Goal: Task Accomplishment & Management: Manage account settings

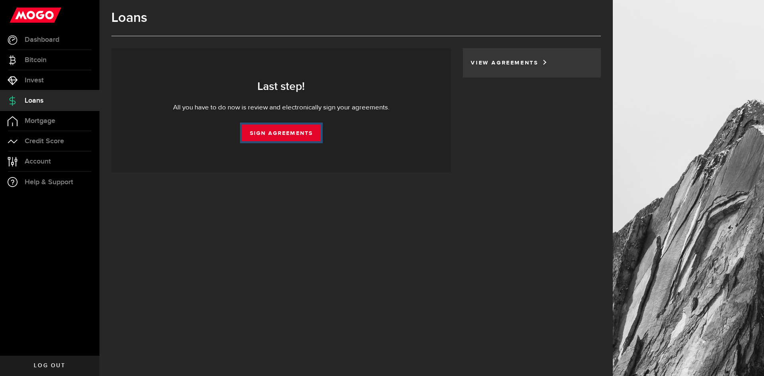
click at [261, 132] on link "Sign Agreements" at bounding box center [281, 133] width 79 height 17
click at [276, 136] on link "Sign Agreements" at bounding box center [281, 133] width 79 height 17
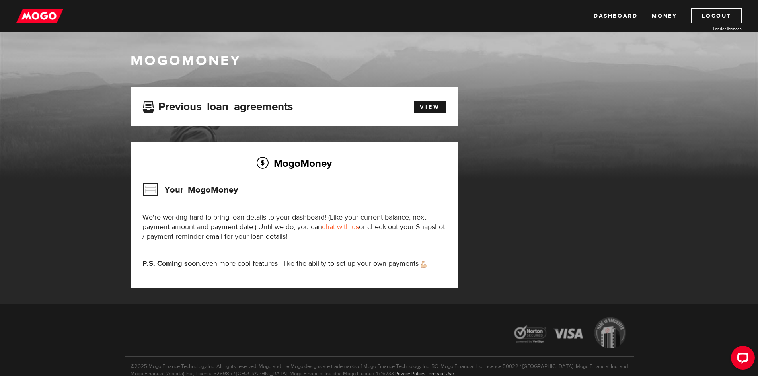
click at [52, 15] on img at bounding box center [39, 15] width 47 height 15
